Goal: Find specific page/section: Find specific page/section

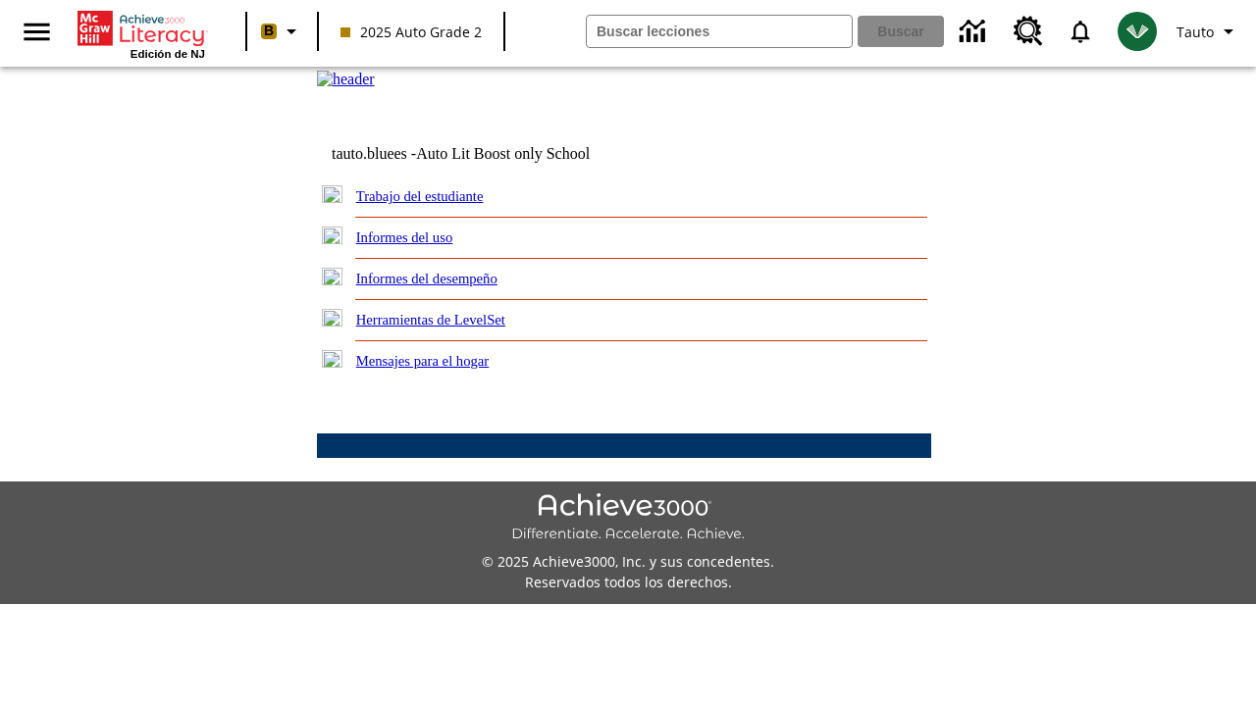
click at [441, 204] on link "Trabajo del estudiante" at bounding box center [420, 196] width 128 height 16
select select "/options/reports/?report_id=24&atype=14&section=2"
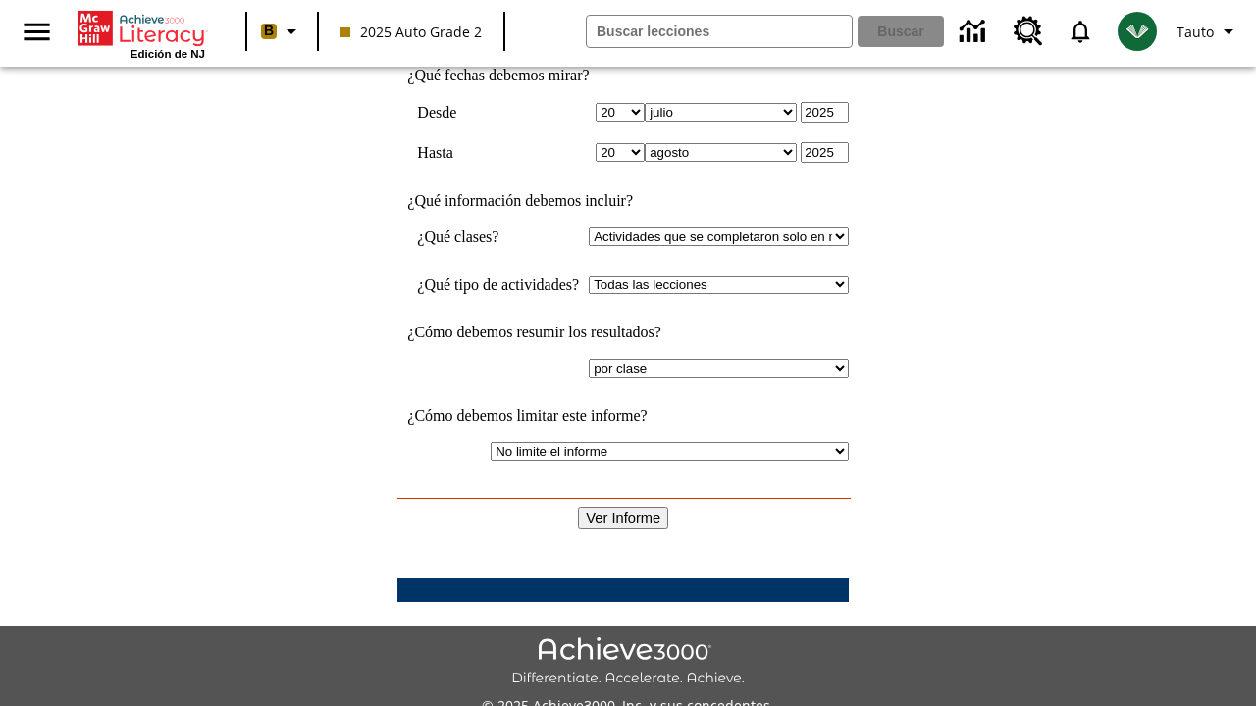
scroll to position [512, 0]
